Goal: Submit feedback/report problem

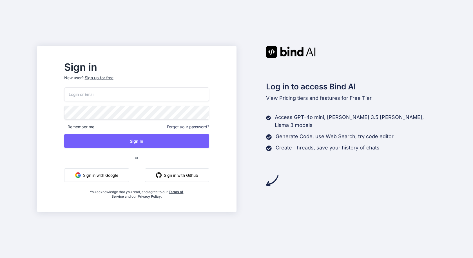
click at [187, 174] on button "Sign in with Github" at bounding box center [177, 175] width 64 height 14
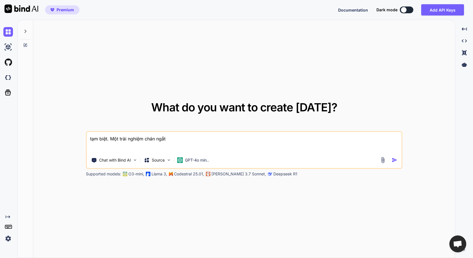
type textarea "x"
drag, startPoint x: 167, startPoint y: 137, endPoint x: 84, endPoint y: 137, distance: 83.1
click at [84, 138] on div "What do you want to create today? tạm biệt. Một trải nghiệm chán ngắt Chat with…" at bounding box center [244, 139] width 422 height 238
type textarea "x"
click at [9, 238] on img at bounding box center [8, 239] width 10 height 10
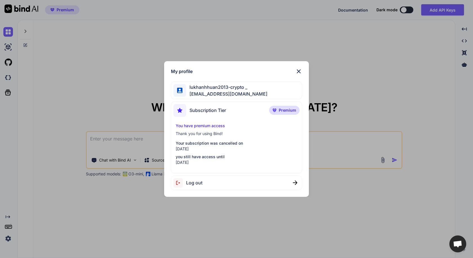
drag, startPoint x: 214, startPoint y: 164, endPoint x: 170, endPoint y: 107, distance: 71.9
click at [170, 107] on div "My profile lukhanhhuan2013-crypto _ lukhanhhuan2013@gmail.com Subscription Tier…" at bounding box center [236, 129] width 145 height 136
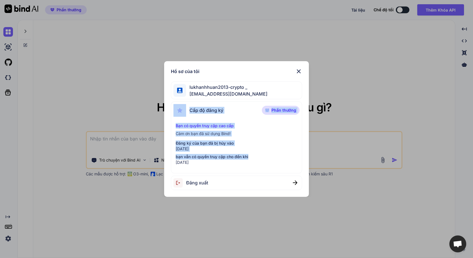
click at [259, 136] on div "Bạn có quyền truy cập cao cấp Cảm ơn bạn đã sử dụng Bind! Đăng ký của bạn đã bị…" at bounding box center [237, 144] width 126 height 42
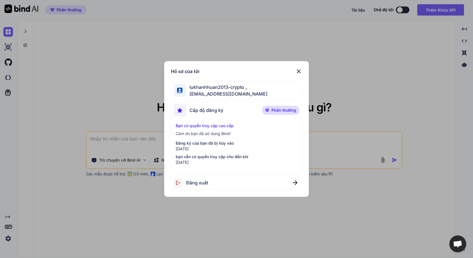
click at [278, 111] on font "Phần thưởng" at bounding box center [284, 110] width 25 height 5
click at [300, 70] on img at bounding box center [299, 71] width 7 height 7
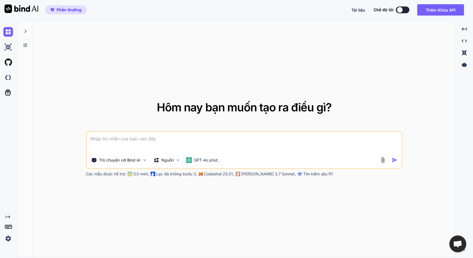
click at [8, 236] on img at bounding box center [8, 239] width 10 height 10
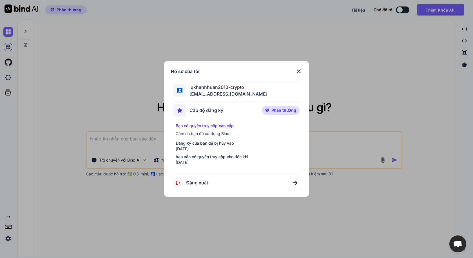
click at [300, 71] on img at bounding box center [299, 71] width 7 height 7
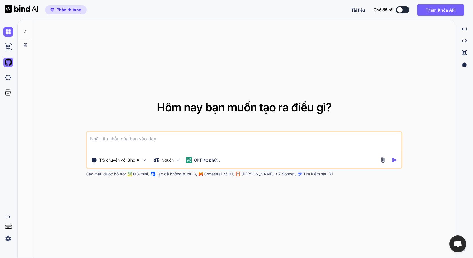
click at [11, 63] on img at bounding box center [8, 62] width 10 height 10
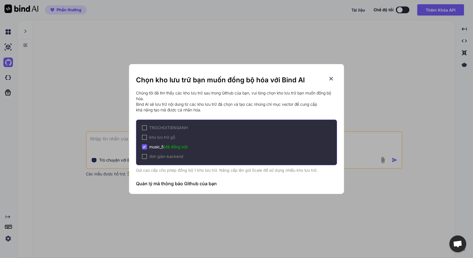
click at [332, 76] on icon at bounding box center [331, 79] width 6 height 6
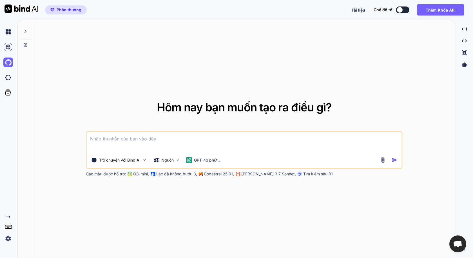
click at [168, 141] on textarea at bounding box center [244, 142] width 315 height 21
type textarea "vãi. Bind AI nói dùng thử 3 ngày mà trừ luôn tiền của tôi rồi"
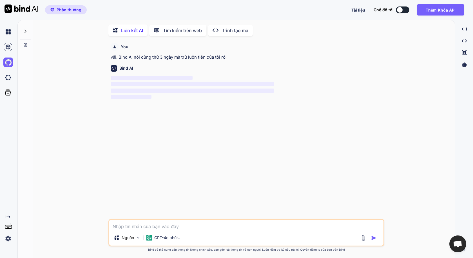
scroll to position [2, 0]
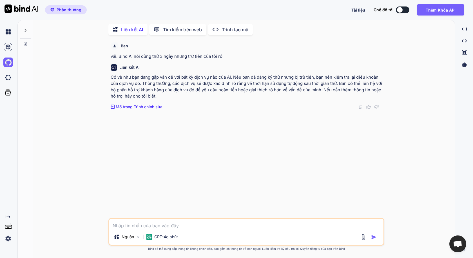
click at [232, 29] on font "Trình tạo mã" at bounding box center [235, 30] width 26 height 6
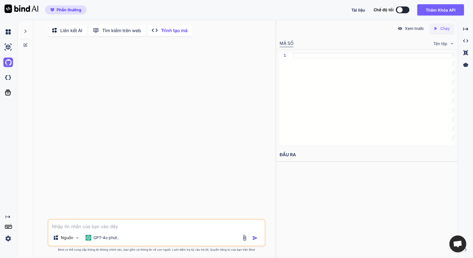
click at [8, 239] on img at bounding box center [8, 239] width 10 height 10
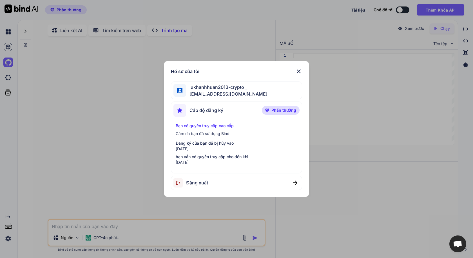
click at [298, 71] on img at bounding box center [299, 71] width 7 height 7
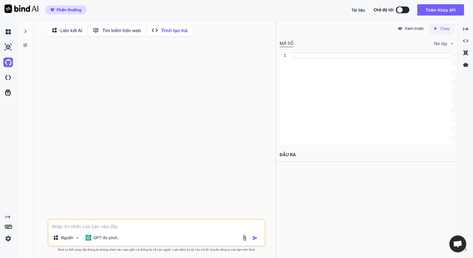
click at [8, 239] on img at bounding box center [8, 239] width 10 height 10
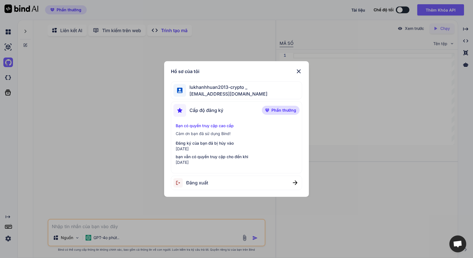
click at [301, 71] on img at bounding box center [299, 71] width 7 height 7
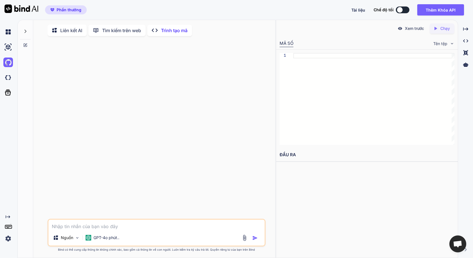
click at [8, 241] on img at bounding box center [8, 239] width 10 height 10
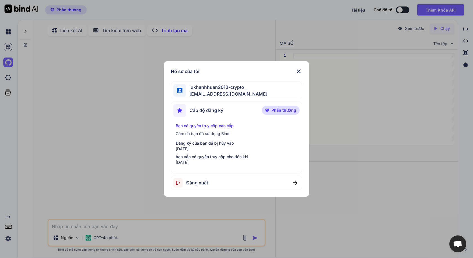
click at [299, 73] on img at bounding box center [299, 71] width 7 height 7
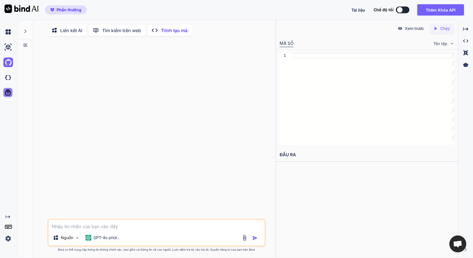
click at [7, 95] on icon at bounding box center [8, 93] width 6 height 6
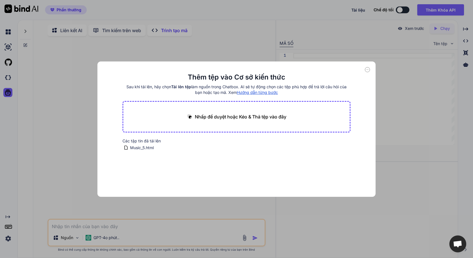
click at [368, 70] on icon at bounding box center [368, 70] width 2 height 0
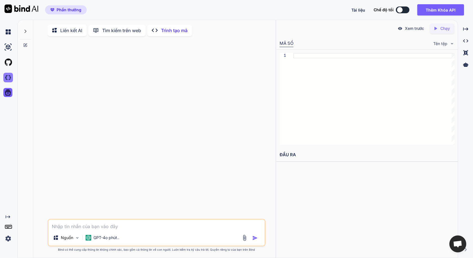
click at [9, 77] on img at bounding box center [8, 78] width 10 height 10
click at [8, 238] on img at bounding box center [8, 239] width 10 height 10
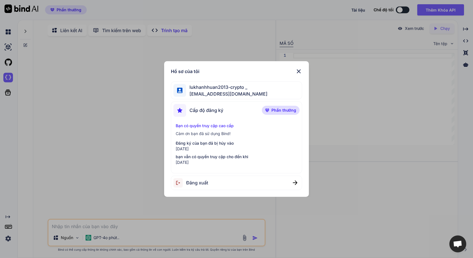
click at [301, 71] on img at bounding box center [299, 71] width 7 height 7
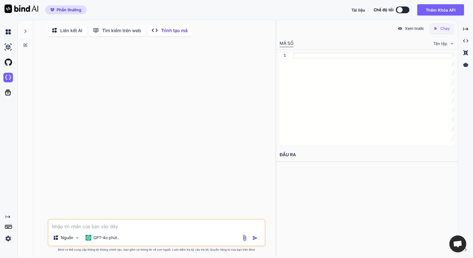
click at [10, 241] on img at bounding box center [8, 239] width 10 height 10
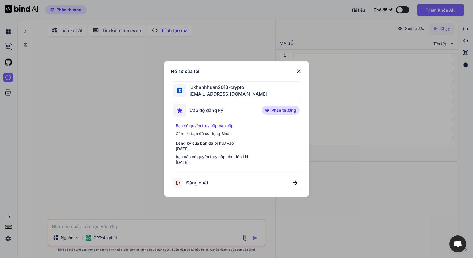
click at [274, 112] on font "Phần thưởng" at bounding box center [284, 110] width 25 height 5
click at [208, 126] on font "Bạn có quyền truy cập cao cấp" at bounding box center [205, 125] width 58 height 5
click at [299, 71] on img at bounding box center [299, 71] width 7 height 7
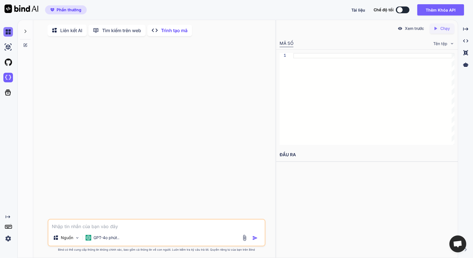
click at [9, 31] on img at bounding box center [8, 32] width 10 height 10
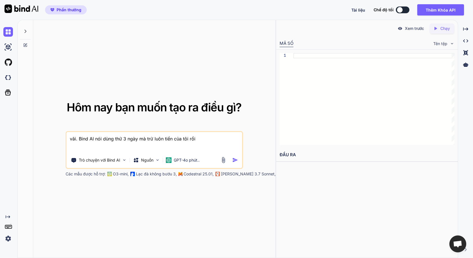
drag, startPoint x: 204, startPoint y: 137, endPoint x: 48, endPoint y: 136, distance: 156.1
click at [48, 136] on div "Hôm nay bạn muốn tạo ra điều gì? vãi. Bind AI nói dùng thử 3 ngày mà trừ luôn t…" at bounding box center [154, 139] width 222 height 75
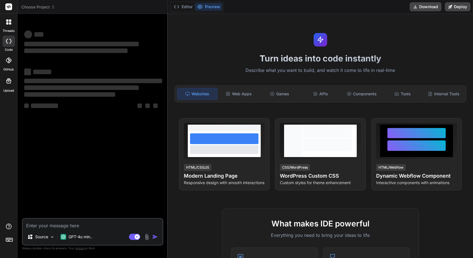
type textarea "x"
